Goal: Find specific page/section: Find specific page/section

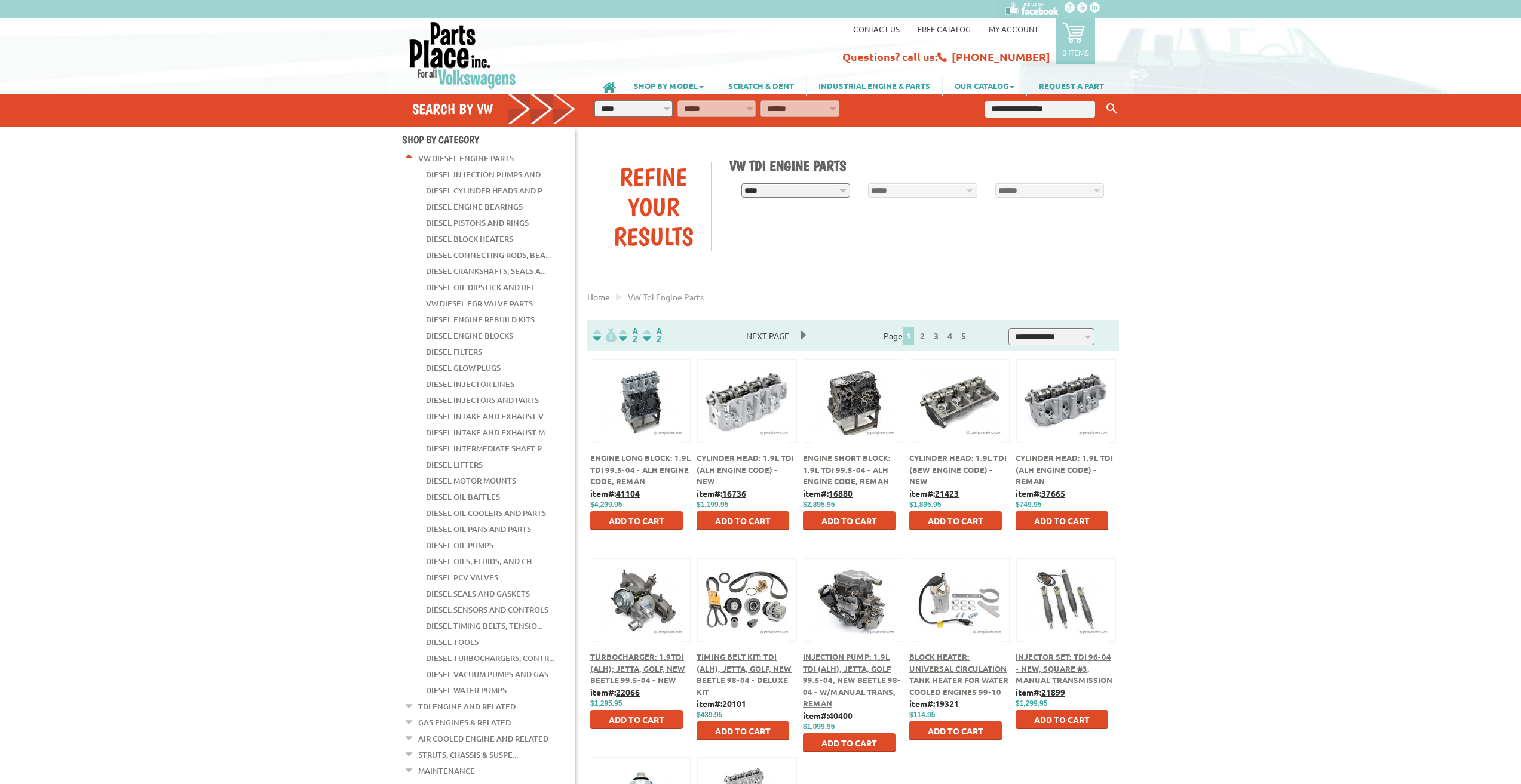
click at [462, 52] on img at bounding box center [462, 55] width 109 height 68
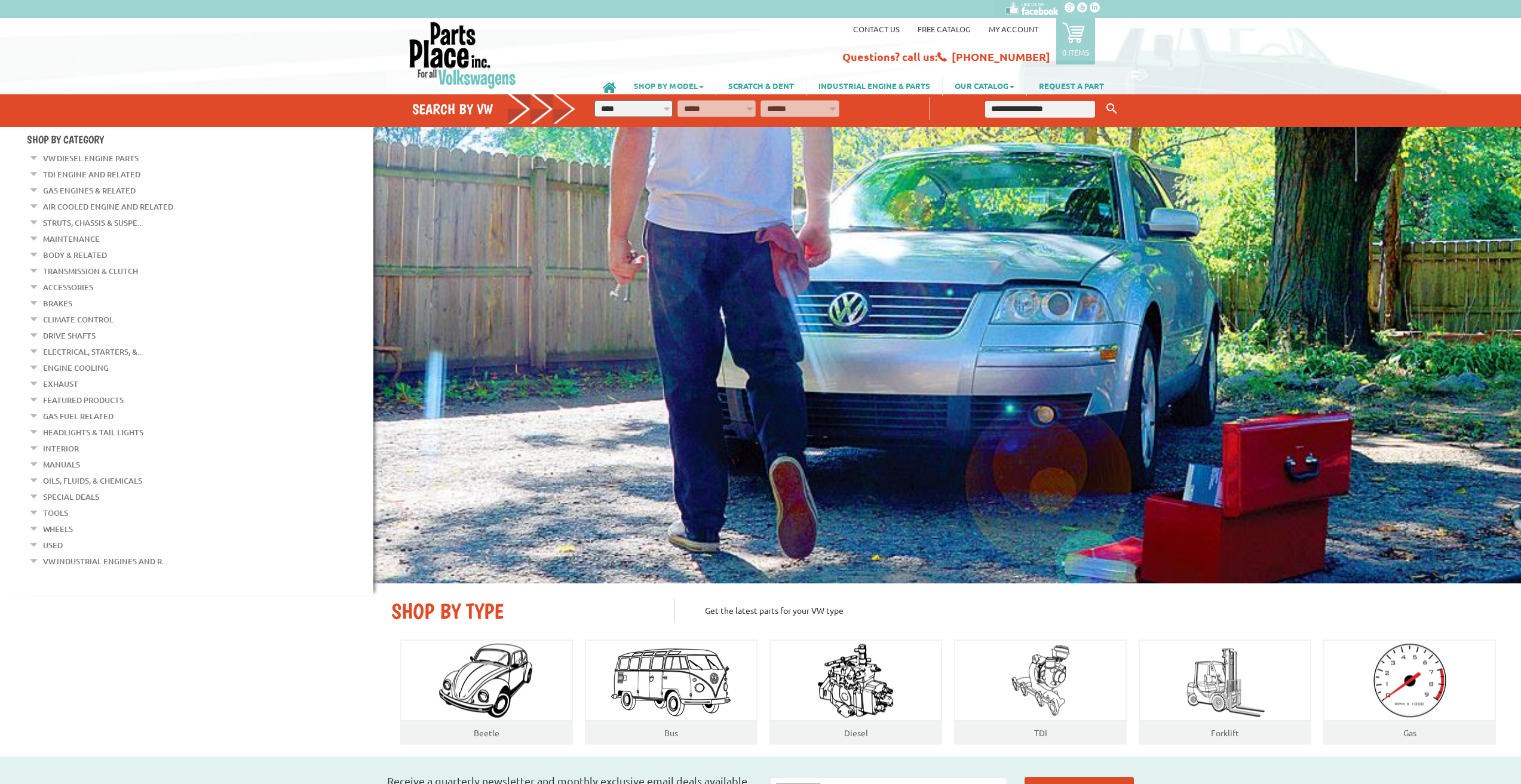
click at [674, 86] on link "SHOP BY MODEL" at bounding box center [669, 85] width 94 height 20
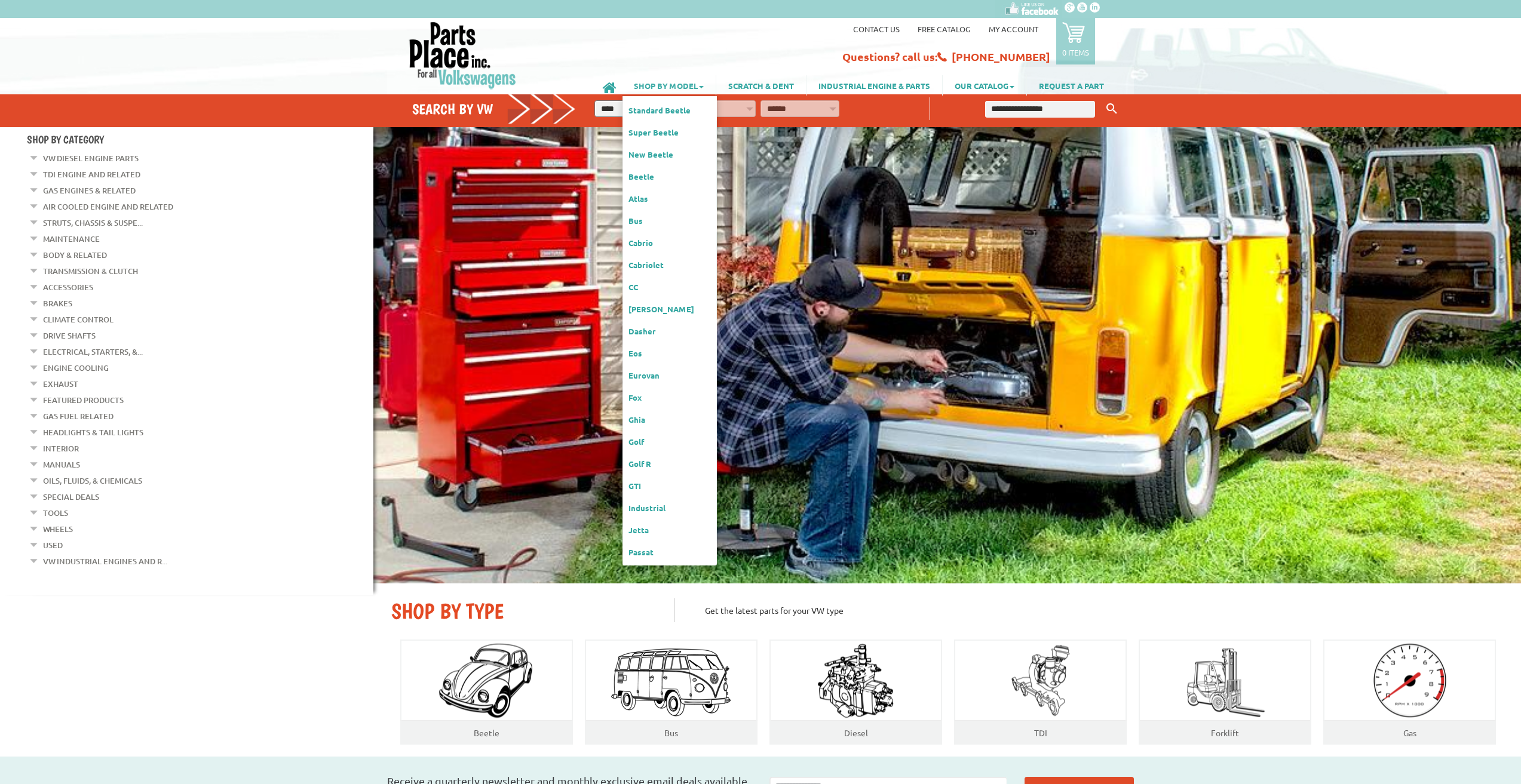
click at [669, 86] on link "SHOP BY MODEL" at bounding box center [669, 85] width 94 height 20
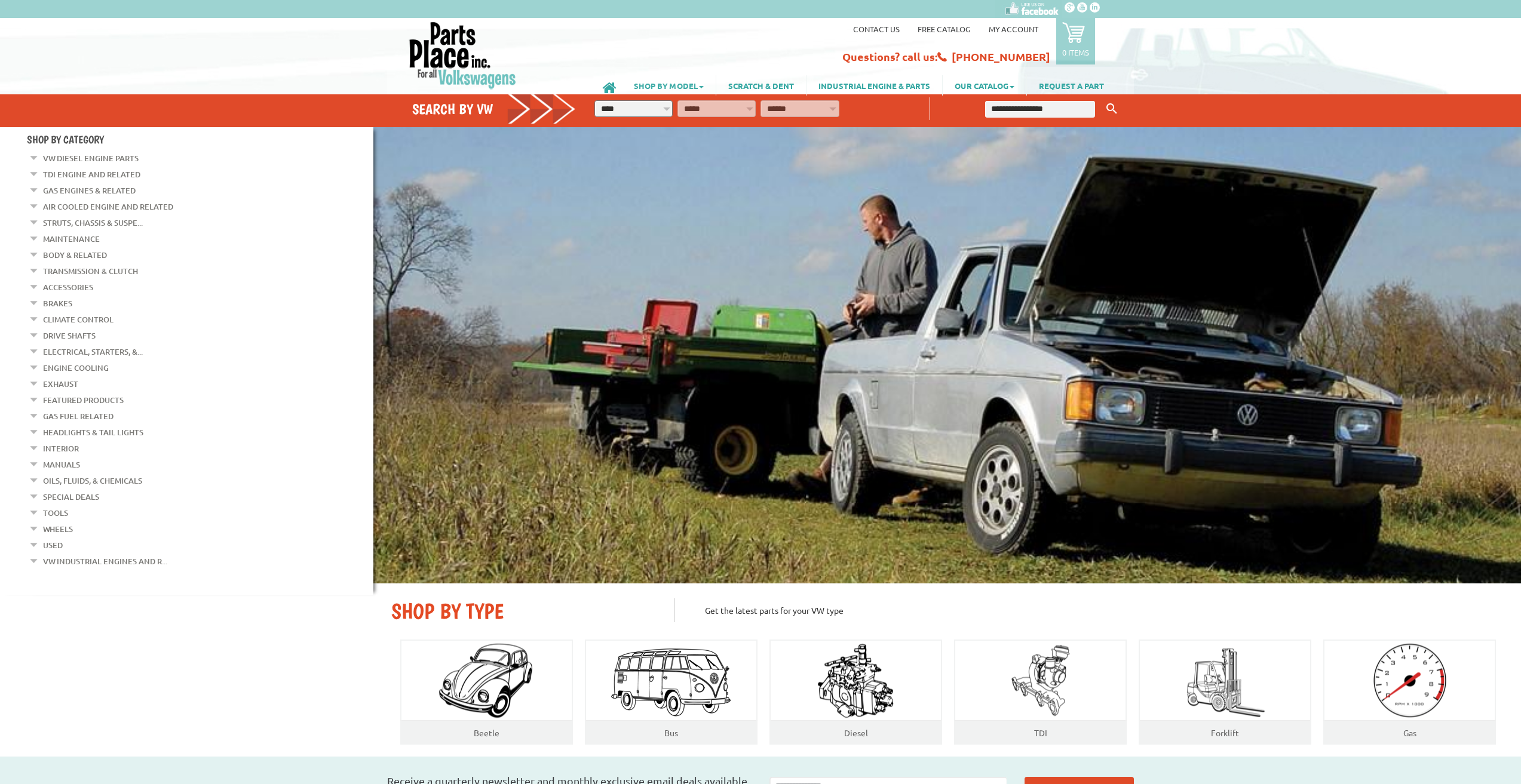
click at [674, 87] on link "SHOP BY MODEL" at bounding box center [669, 85] width 94 height 20
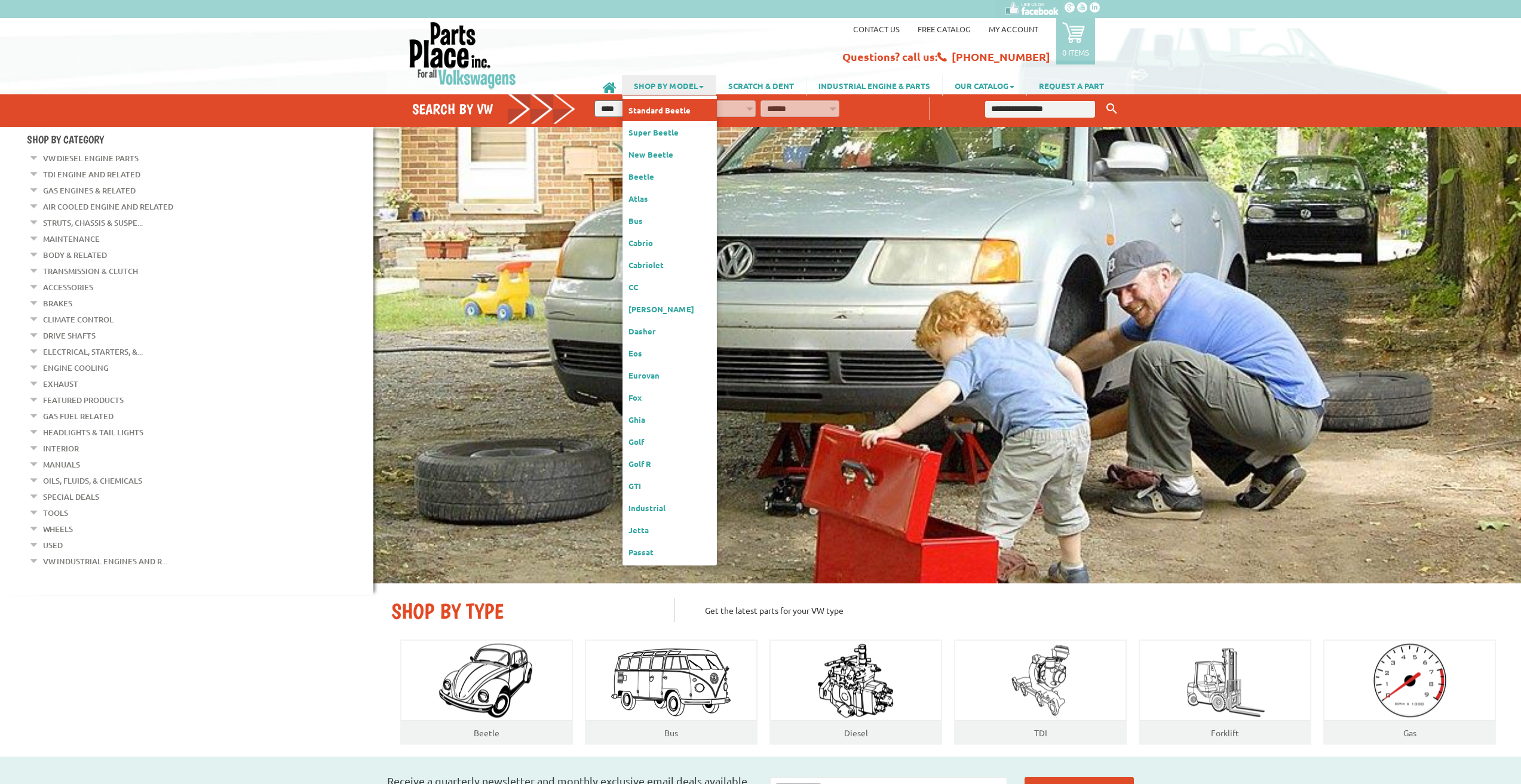
click at [665, 105] on link "Standard Beetle" at bounding box center [670, 110] width 94 height 22
